Goal: Task Accomplishment & Management: Complete application form

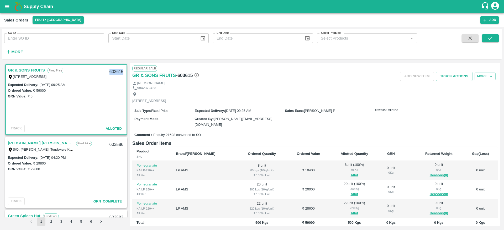
scroll to position [61, 0]
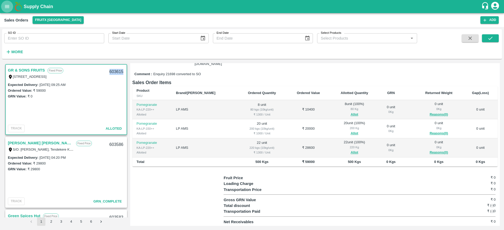
click at [8, 5] on icon "open drawer" at bounding box center [7, 7] width 6 height 6
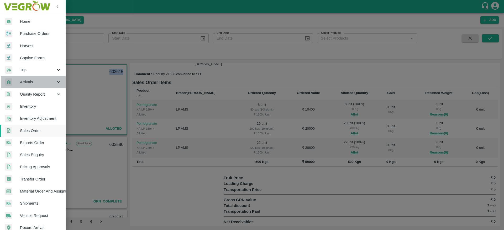
click at [35, 80] on span "Arrivals" at bounding box center [38, 82] width 36 height 6
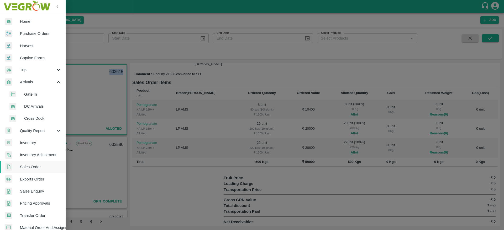
click at [36, 104] on span "DC Arrivals" at bounding box center [42, 107] width 37 height 6
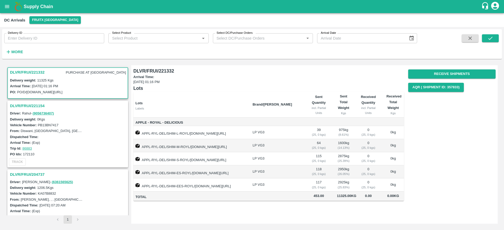
click at [25, 73] on h3 "DLVR/FRUI/221332" at bounding box center [27, 72] width 35 height 7
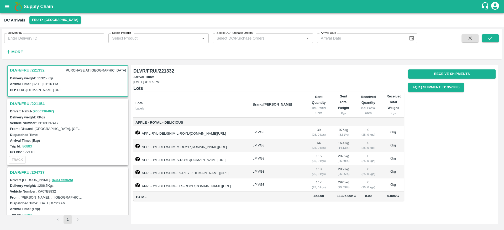
click at [284, 190] on td "LP VG3" at bounding box center [276, 185] width 56 height 13
click at [447, 75] on button "Receive Shipments" at bounding box center [451, 74] width 87 height 9
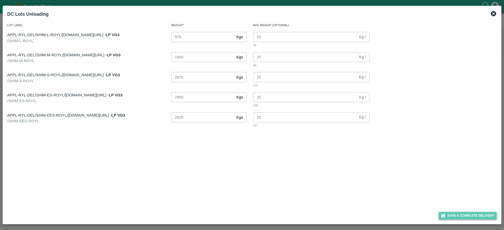
click at [461, 216] on button "Save & Complete Delivery" at bounding box center [467, 216] width 58 height 8
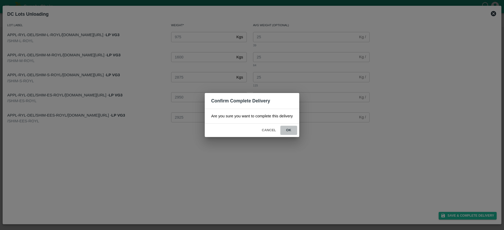
click at [286, 131] on button "ok" at bounding box center [288, 130] width 17 height 9
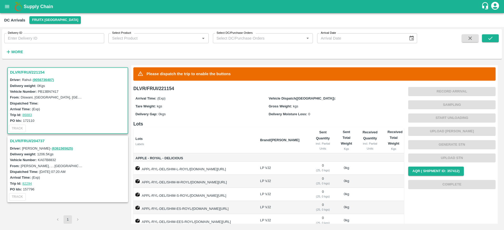
scroll to position [41, 0]
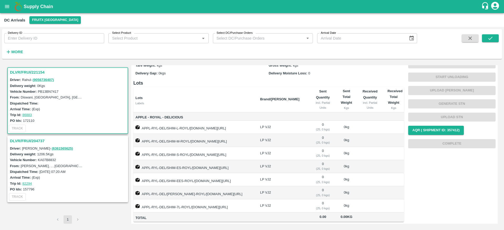
click at [32, 141] on h3 "DLVR/FRUI/204737" at bounding box center [68, 141] width 117 height 7
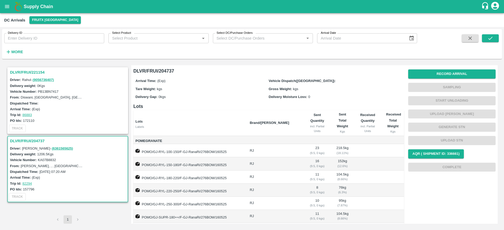
scroll to position [30, 0]
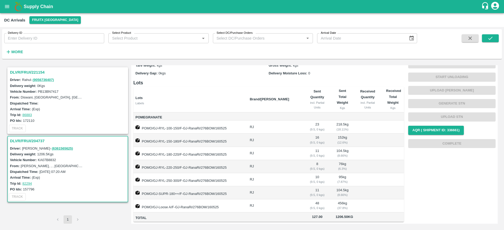
click at [27, 70] on h3 "DLVR/FRUI/221154" at bounding box center [68, 72] width 117 height 7
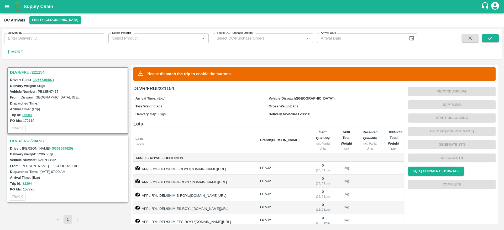
scroll to position [41, 0]
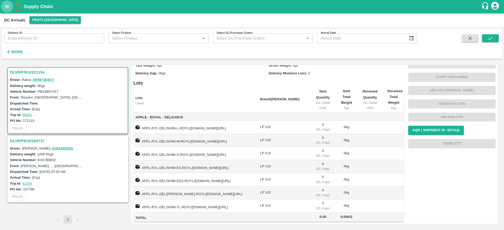
click at [9, 4] on icon "open drawer" at bounding box center [7, 7] width 6 height 6
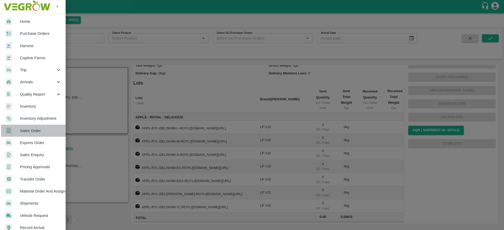
click at [35, 130] on span "Sales Order" at bounding box center [40, 131] width 41 height 6
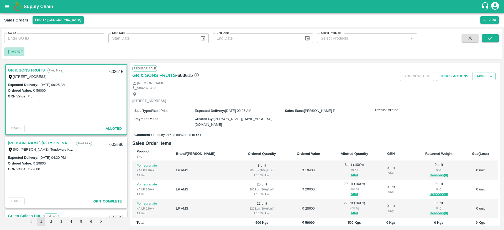
click at [18, 54] on h6 "More" at bounding box center [17, 52] width 12 height 7
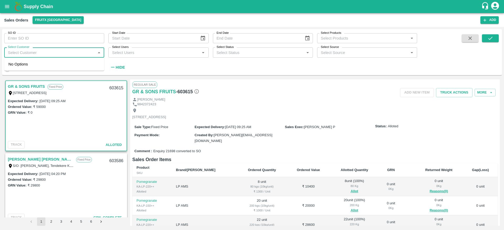
click at [39, 53] on input "Select Customer" at bounding box center [50, 52] width 88 height 7
type input "Prabhu"
click at [33, 69] on div "Prabhu K" at bounding box center [29, 67] width 16 height 6
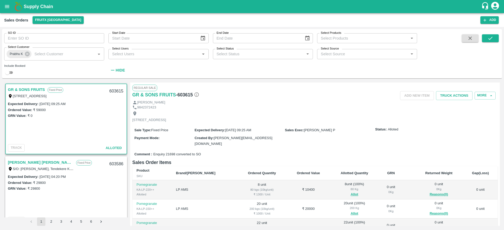
click at [8, 73] on input "checkbox" at bounding box center [7, 73] width 19 height 6
checkbox input "true"
click at [490, 38] on icon "submit" at bounding box center [490, 38] width 4 height 3
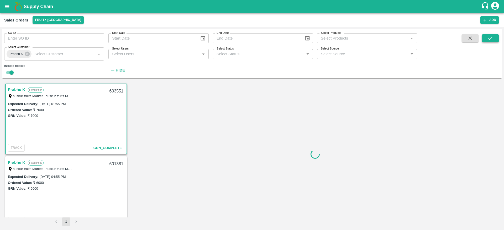
scroll to position [1, 0]
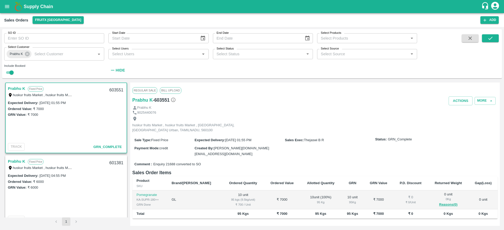
click at [16, 90] on link "Prabhu K" at bounding box center [16, 88] width 17 height 7
click at [12, 89] on link "Prabhu K" at bounding box center [16, 88] width 17 height 7
click at [141, 99] on h6 "Prabhu K" at bounding box center [142, 100] width 20 height 7
